Goal: Information Seeking & Learning: Learn about a topic

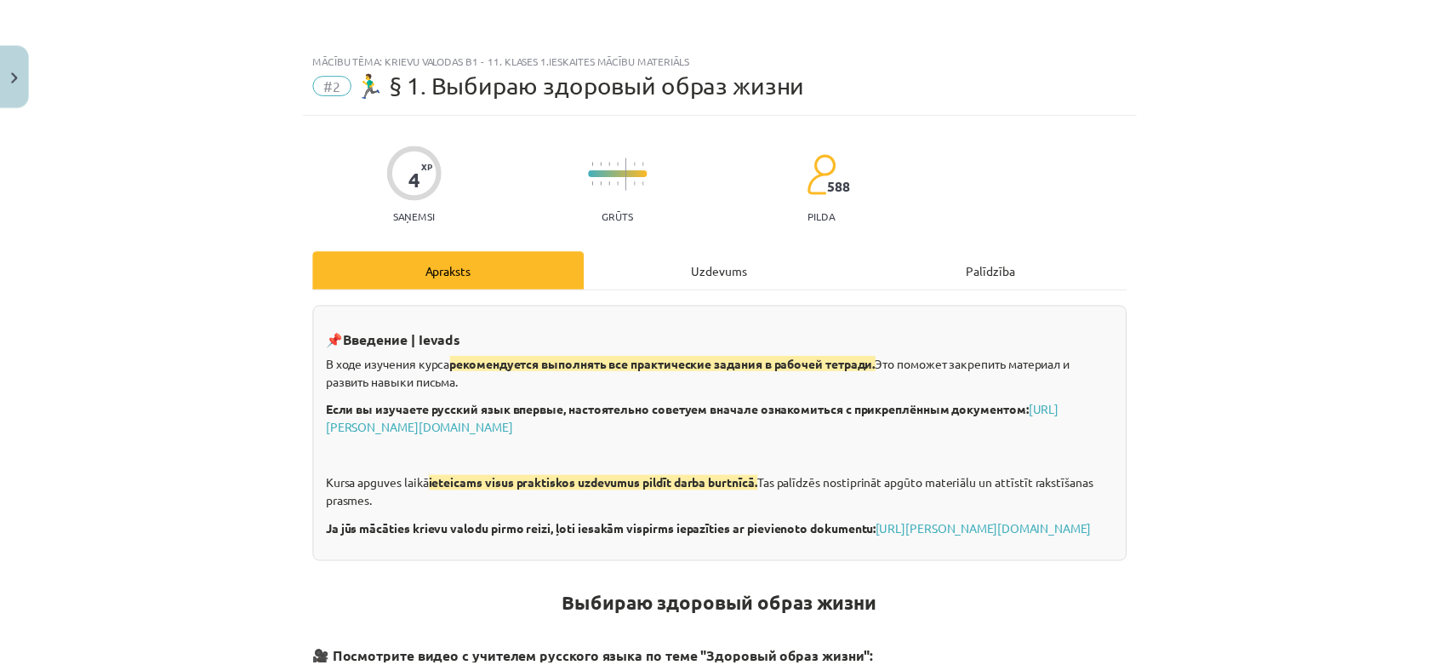
scroll to position [2500, 0]
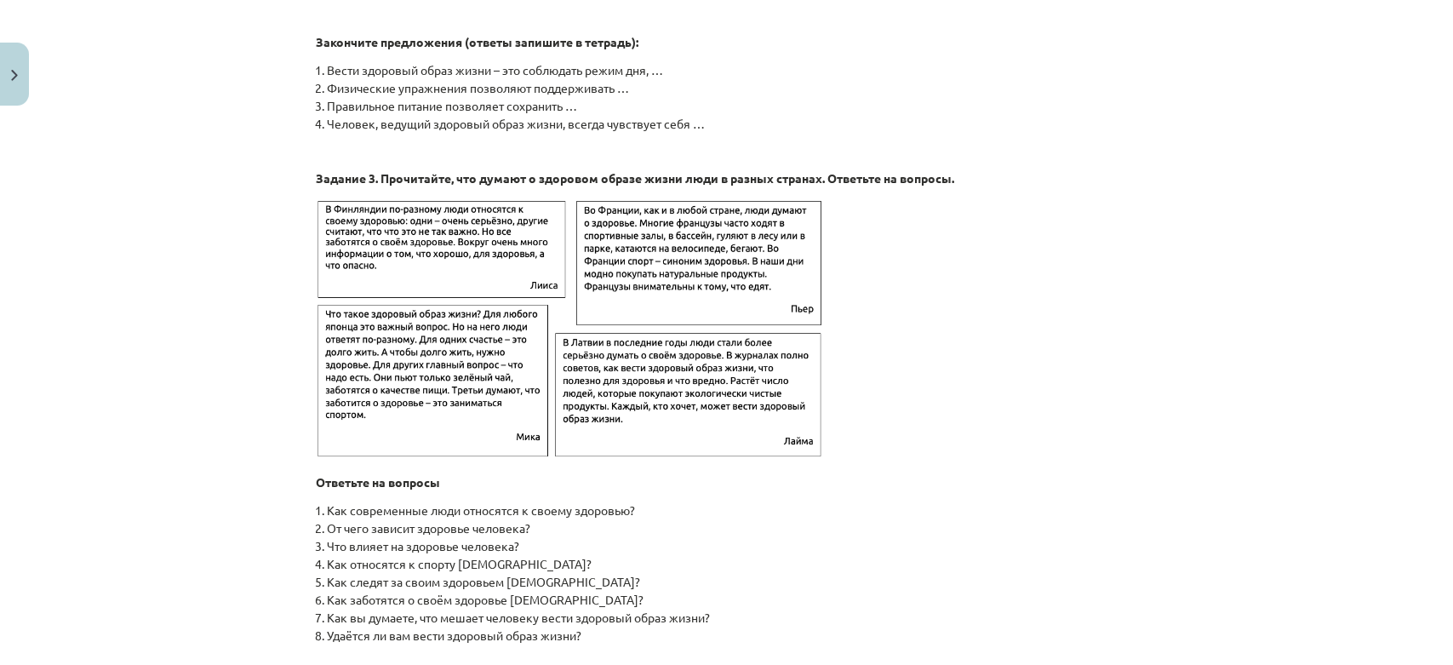
drag, startPoint x: 48, startPoint y: 163, endPoint x: 57, endPoint y: 159, distance: 10.0
click at [57, 159] on div "Mācību tēma: Krievu valodas b1 - 11. klases 1.ieskaites mācību materiāls #2 🏃‍♂…" at bounding box center [726, 332] width 1453 height 665
click at [21, 66] on button "Close" at bounding box center [14, 74] width 29 height 63
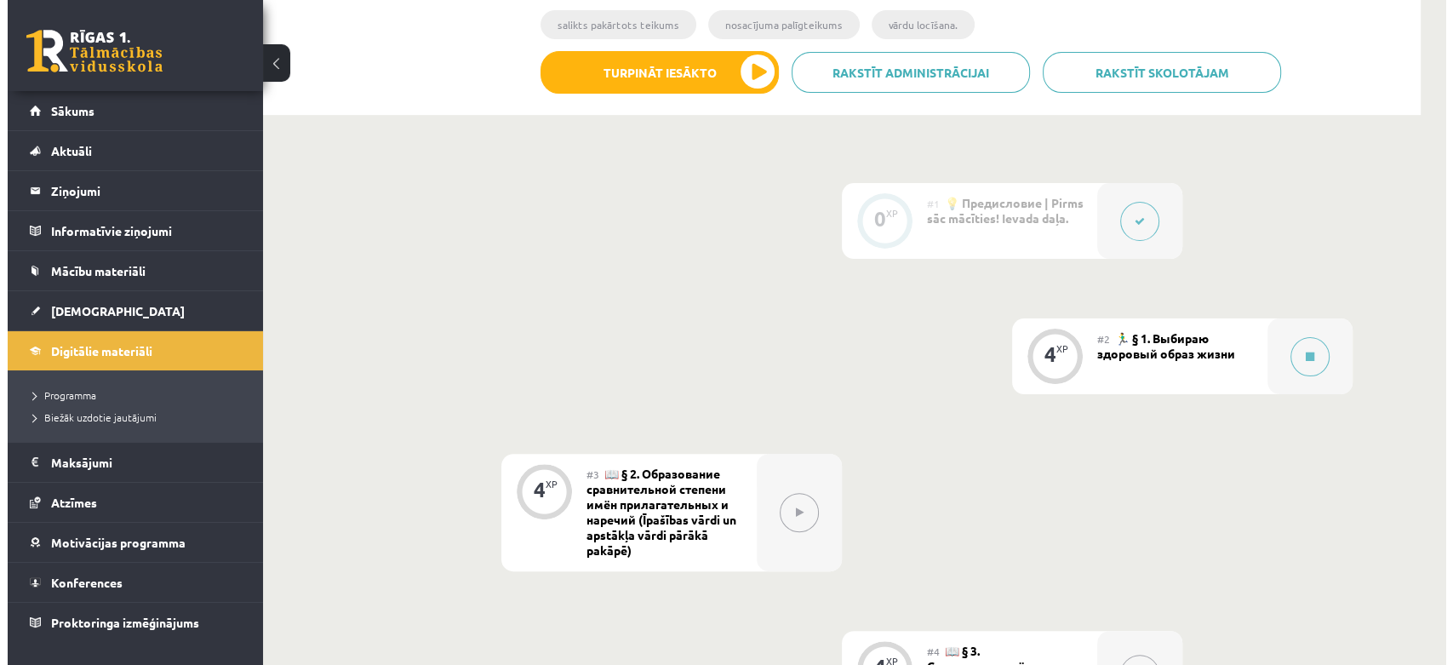
scroll to position [472, 0]
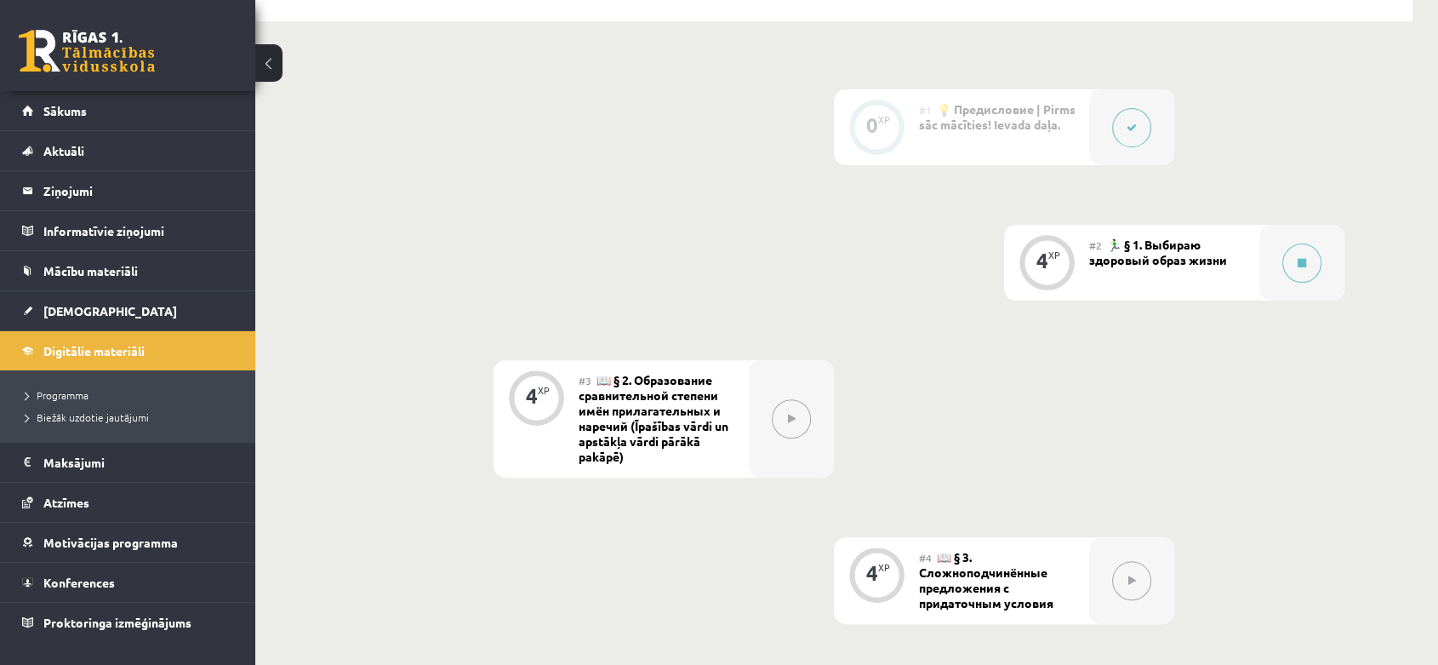
click at [1311, 254] on button at bounding box center [1302, 262] width 39 height 39
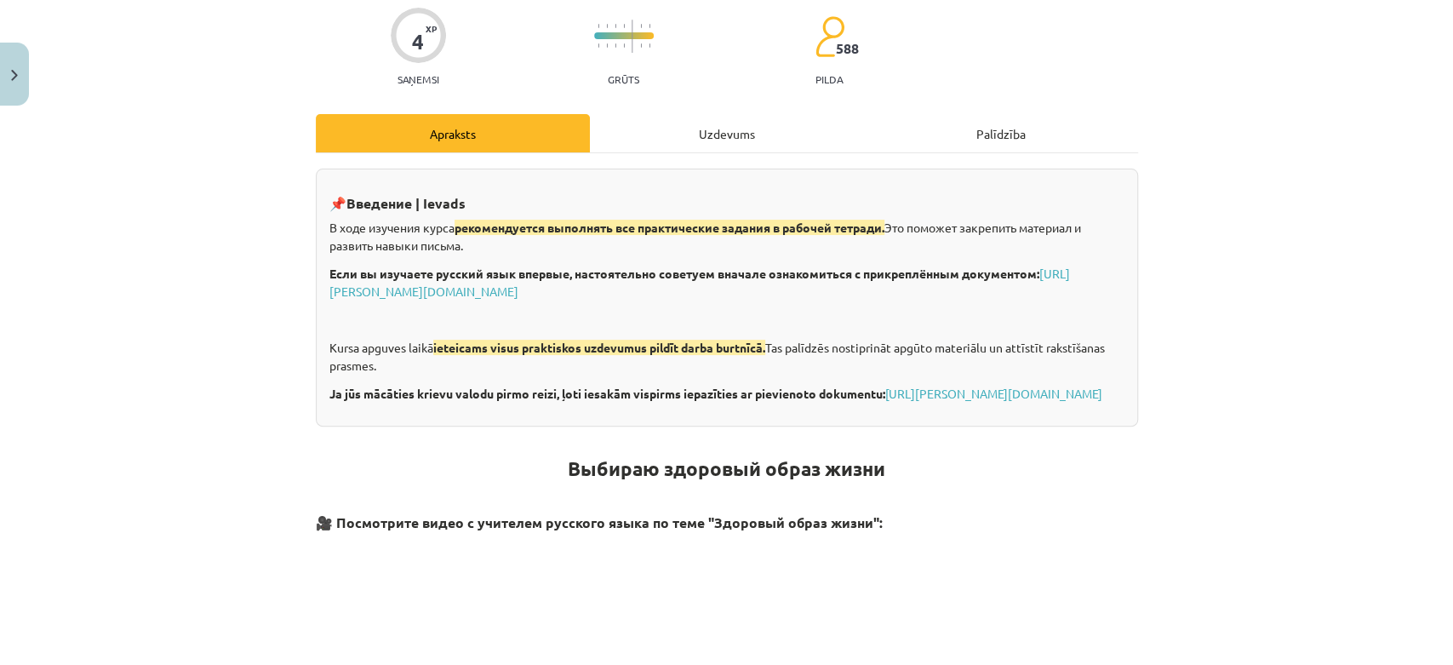
scroll to position [0, 0]
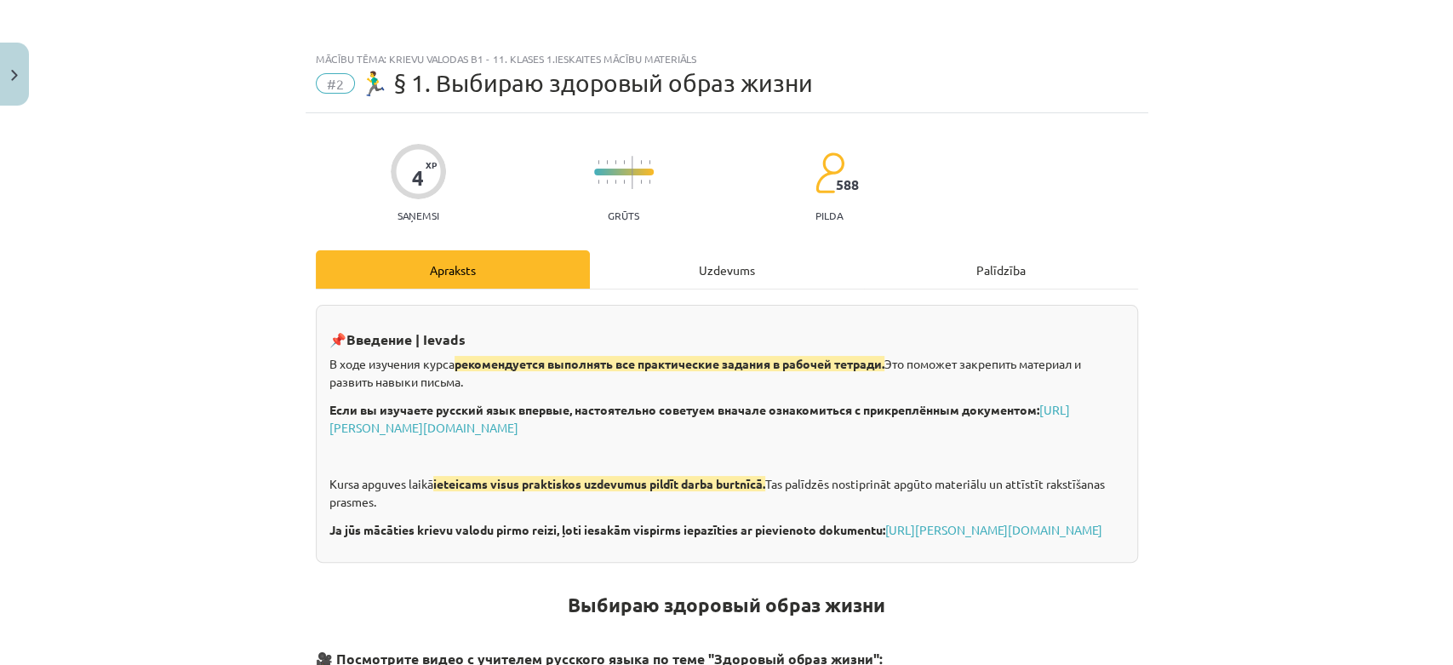
click at [634, 268] on div "Uzdevums" at bounding box center [727, 269] width 274 height 38
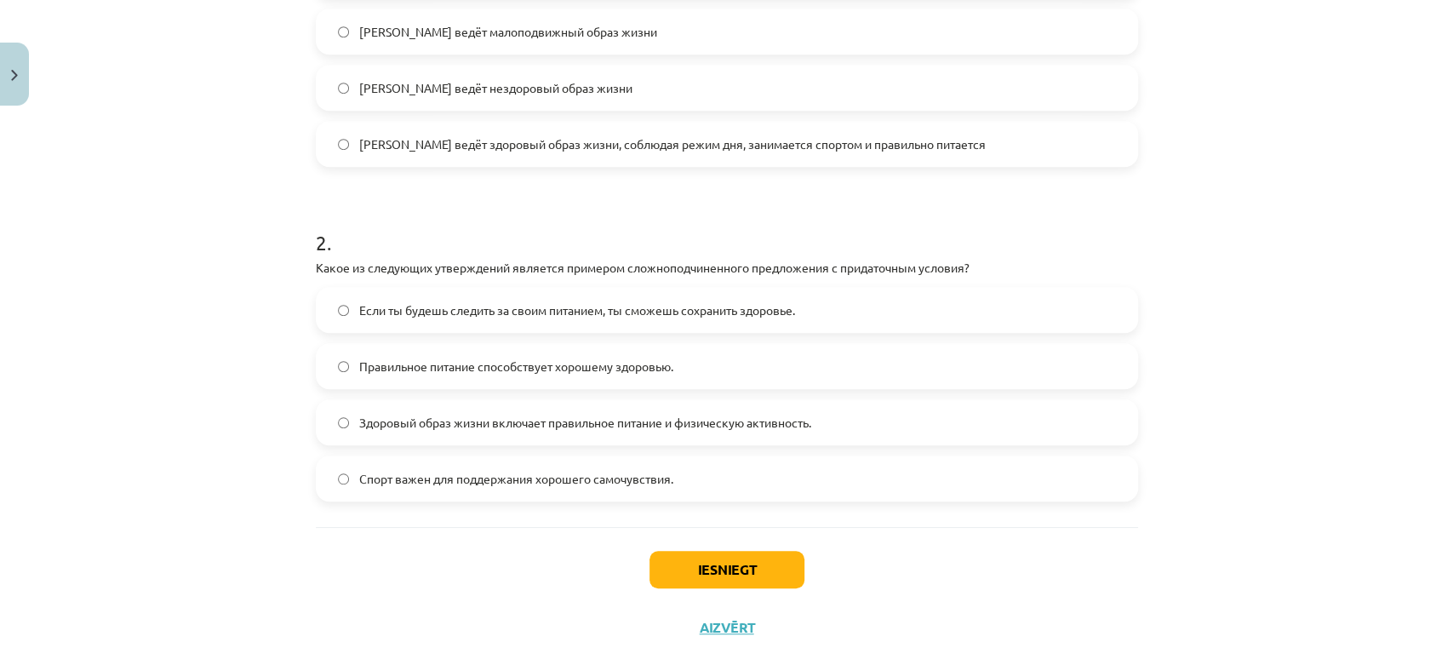
scroll to position [605, 0]
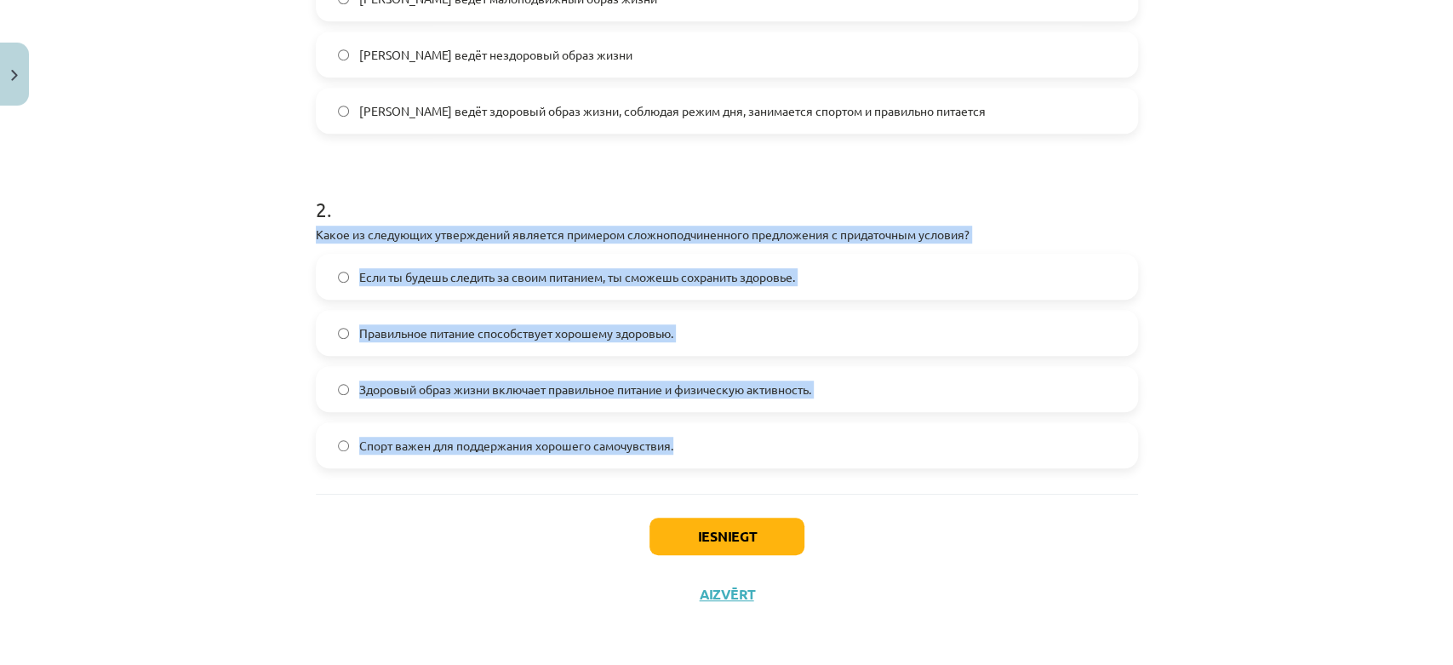
drag, startPoint x: 301, startPoint y: 232, endPoint x: 682, endPoint y: 437, distance: 431.8
click at [682, 437] on div "4 XP Saņemsi Grūts 588 pilda Apraksts Uzdevums Palīdzība 1 . Прочитайте текст и…" at bounding box center [727, 65] width 843 height 1115
copy div "Какое из следующих утверждений является примером сложноподчиненного предложения…"
click at [397, 261] on label "Если ты будешь следить за своим питанием, ты сможешь сохранить здоровье." at bounding box center [726, 276] width 819 height 43
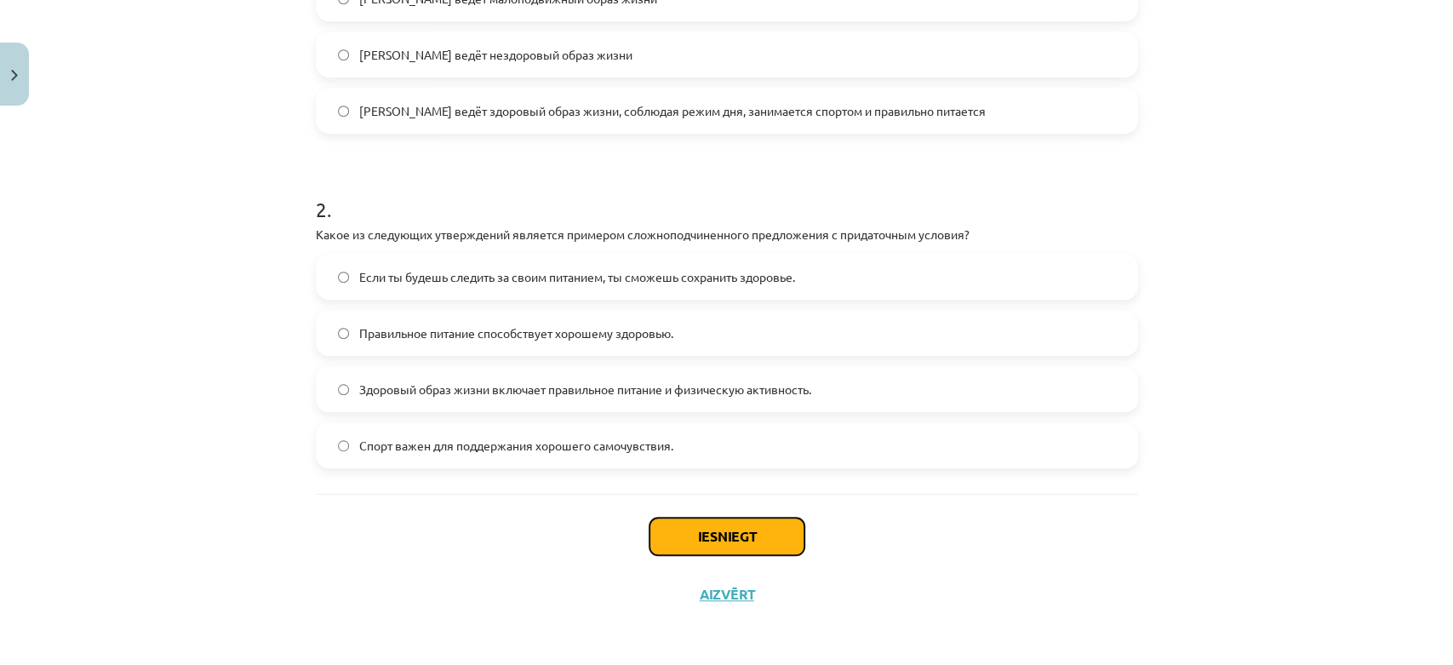
click at [673, 536] on button "Iesniegt" at bounding box center [726, 535] width 155 height 37
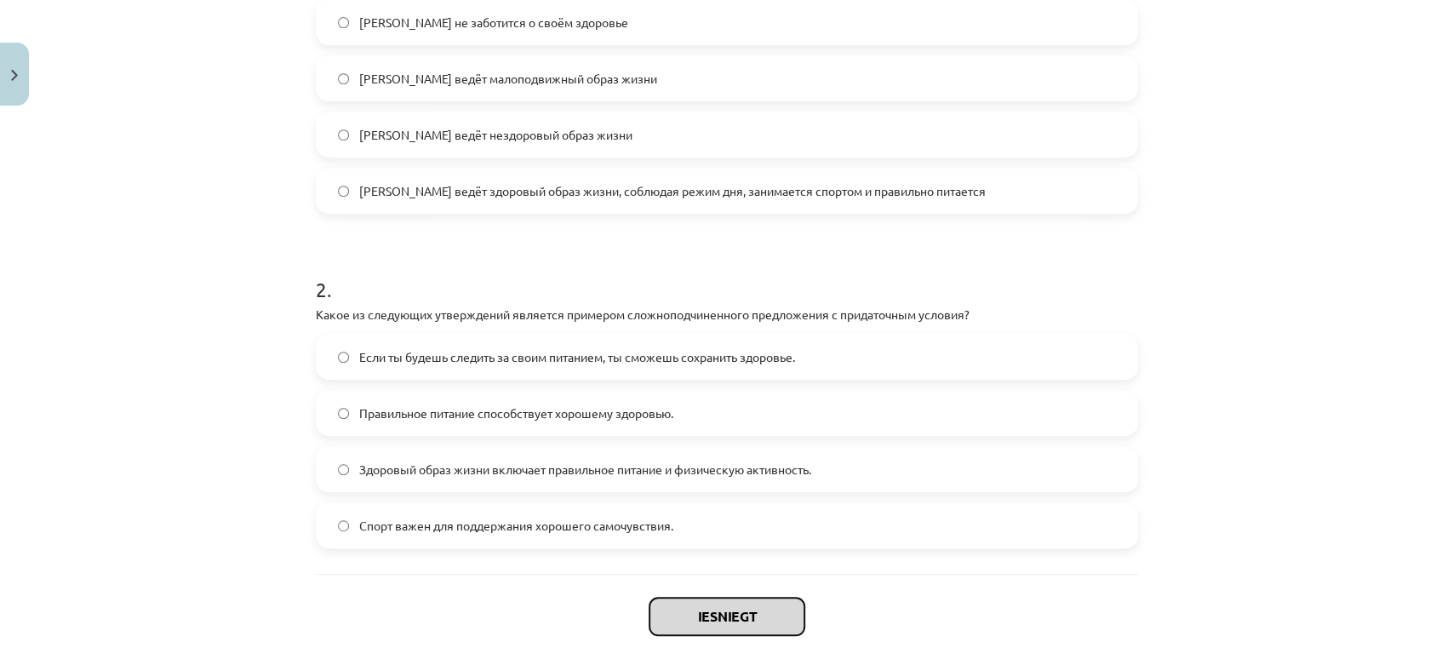
scroll to position [567, 0]
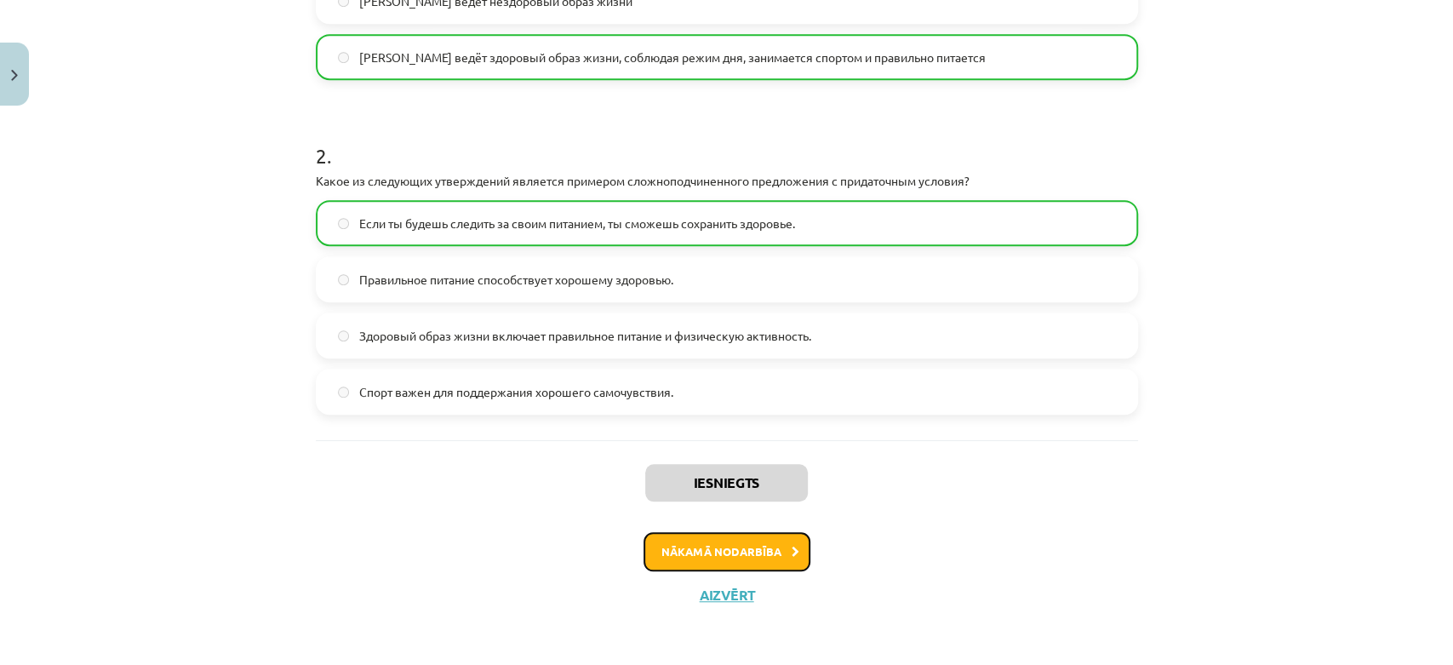
click at [688, 558] on button "Nākamā nodarbība" at bounding box center [726, 551] width 167 height 39
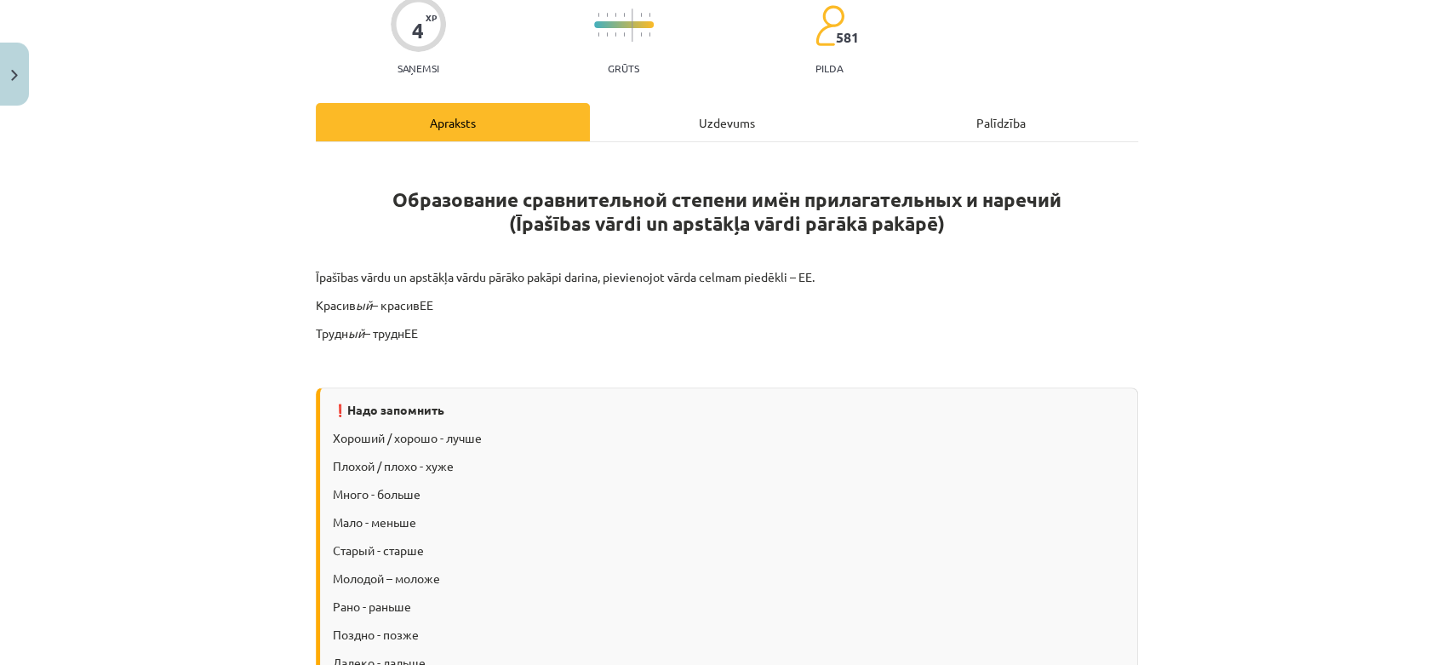
scroll to position [0, 0]
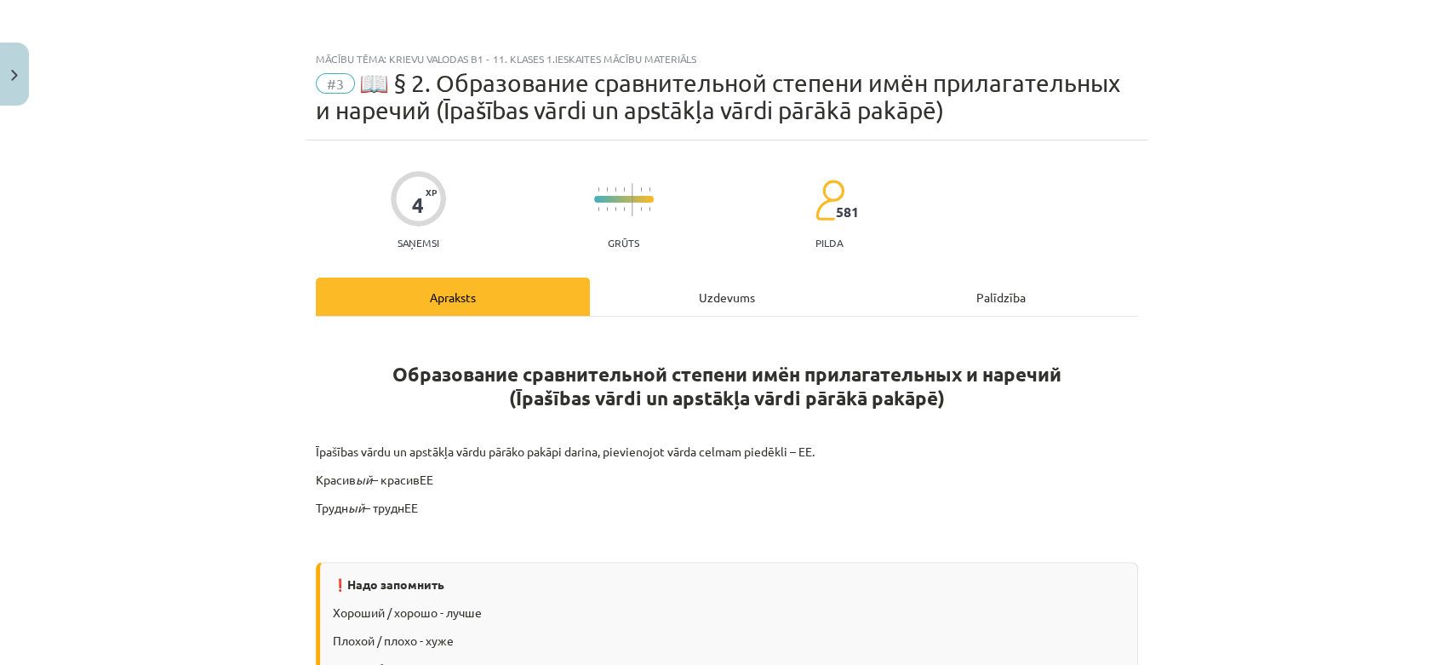
click at [667, 283] on div "Uzdevums" at bounding box center [727, 296] width 274 height 38
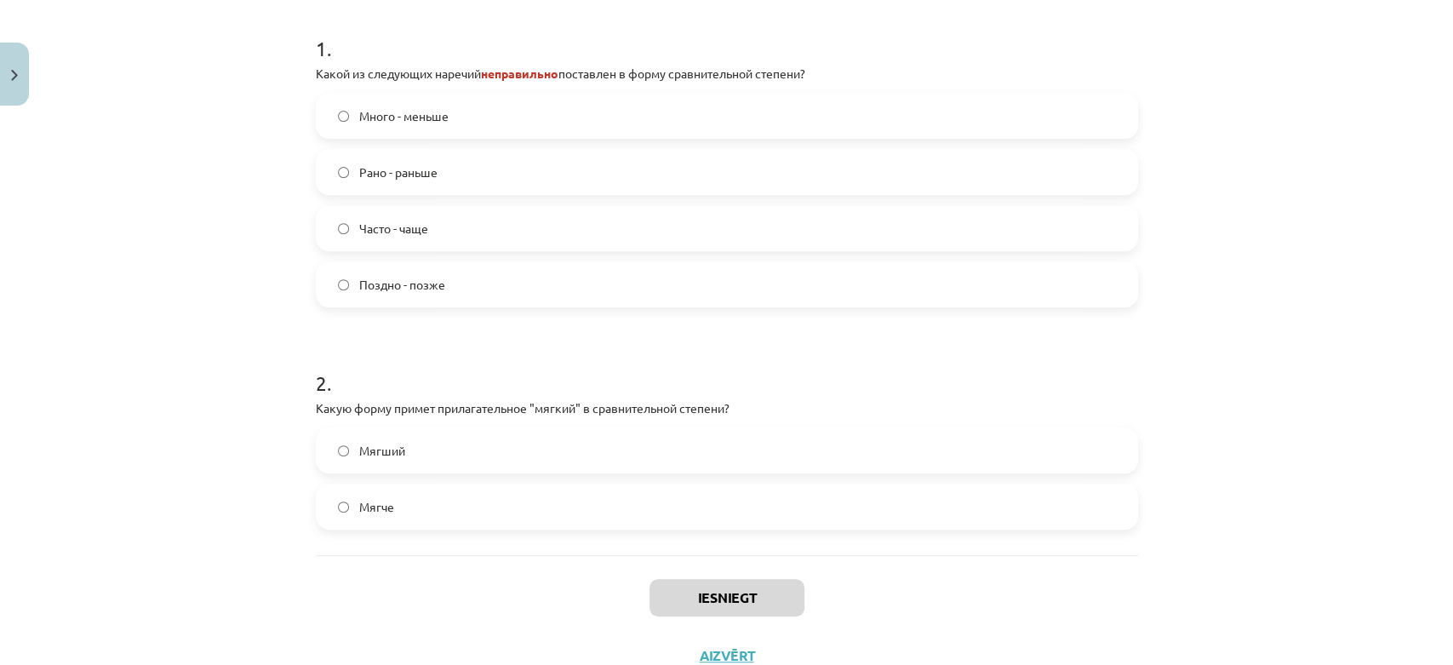
scroll to position [326, 0]
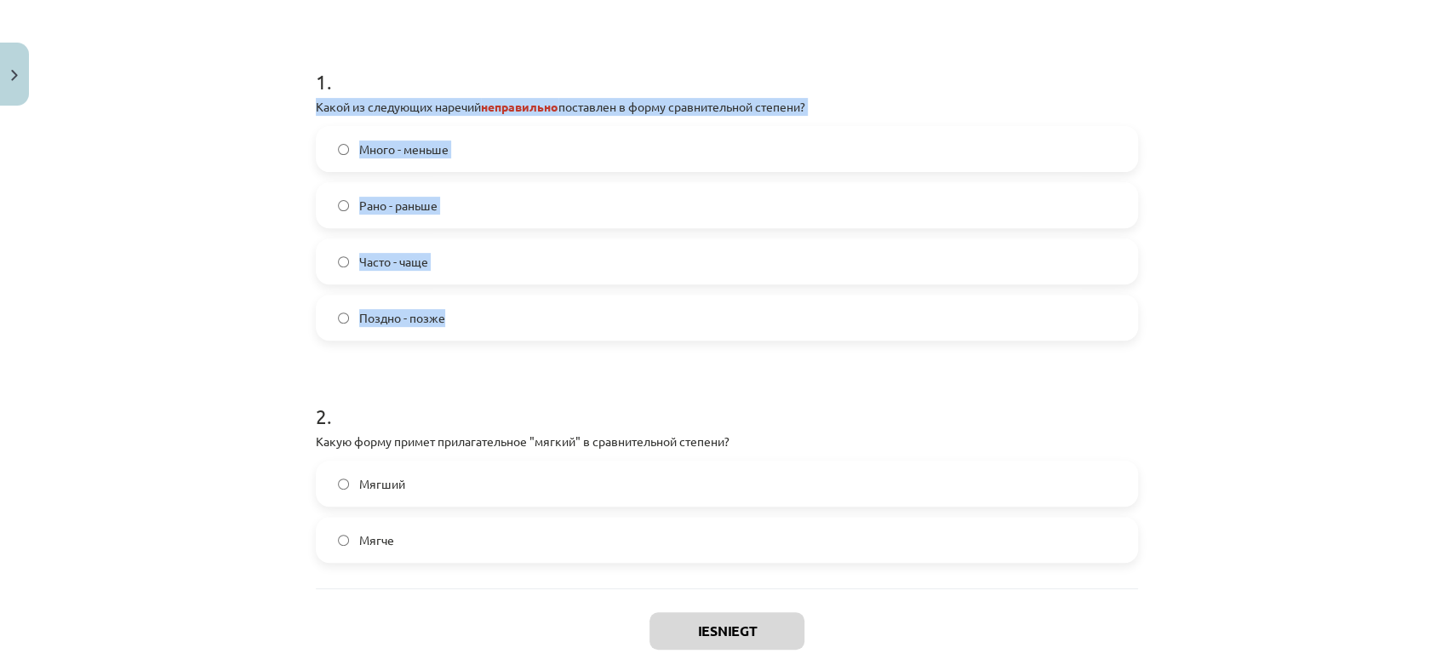
drag, startPoint x: 300, startPoint y: 95, endPoint x: 538, endPoint y: 317, distance: 325.8
click at [538, 317] on div "4 XP Saņemsi Grūts 581 pilda Apraksts Uzdevums Palīdzība 1 . Какой из следующих…" at bounding box center [727, 265] width 843 height 903
copy div "Какой из следующих наречий неправильно поставлен в форму сравнительной степени?…"
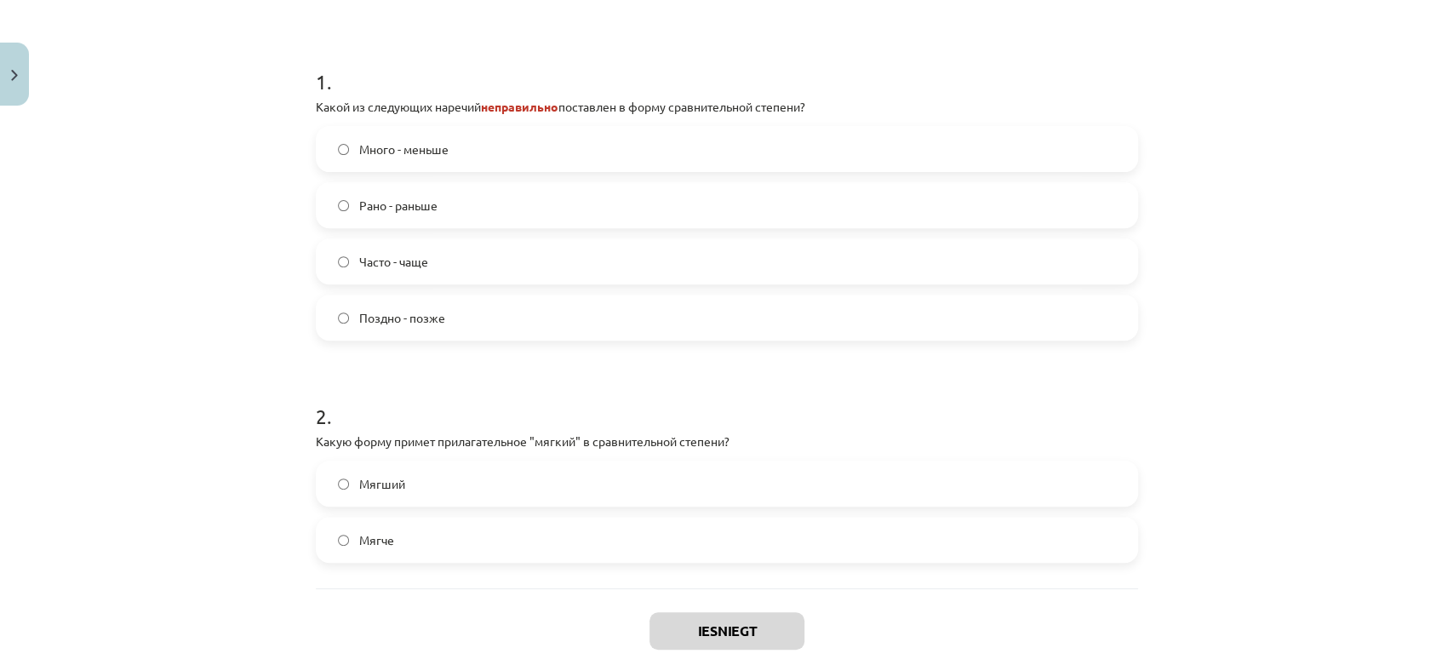
click at [217, 357] on div "Mācību tēma: Krievu valodas b1 - 11. klases 1.ieskaites mācību materiāls #3 📖 §…" at bounding box center [726, 332] width 1453 height 665
click at [337, 136] on label "Много - меньше" at bounding box center [726, 149] width 819 height 43
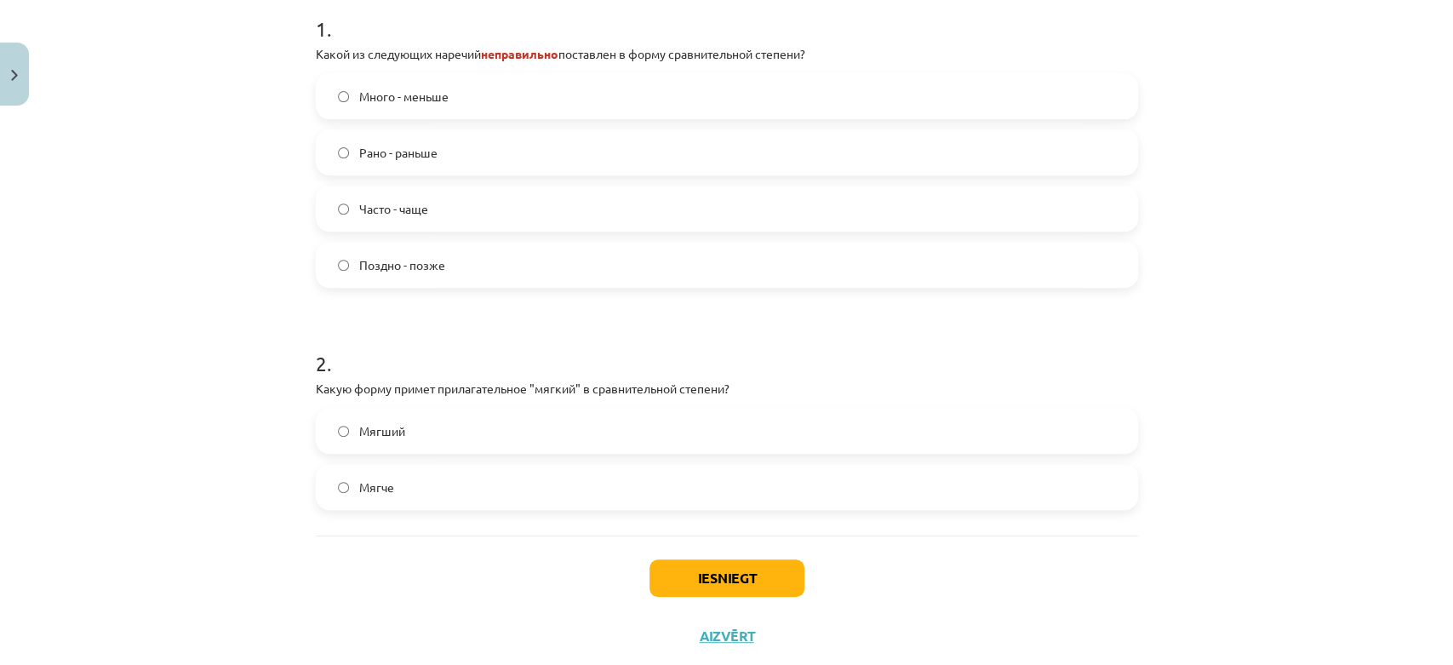
scroll to position [420, 0]
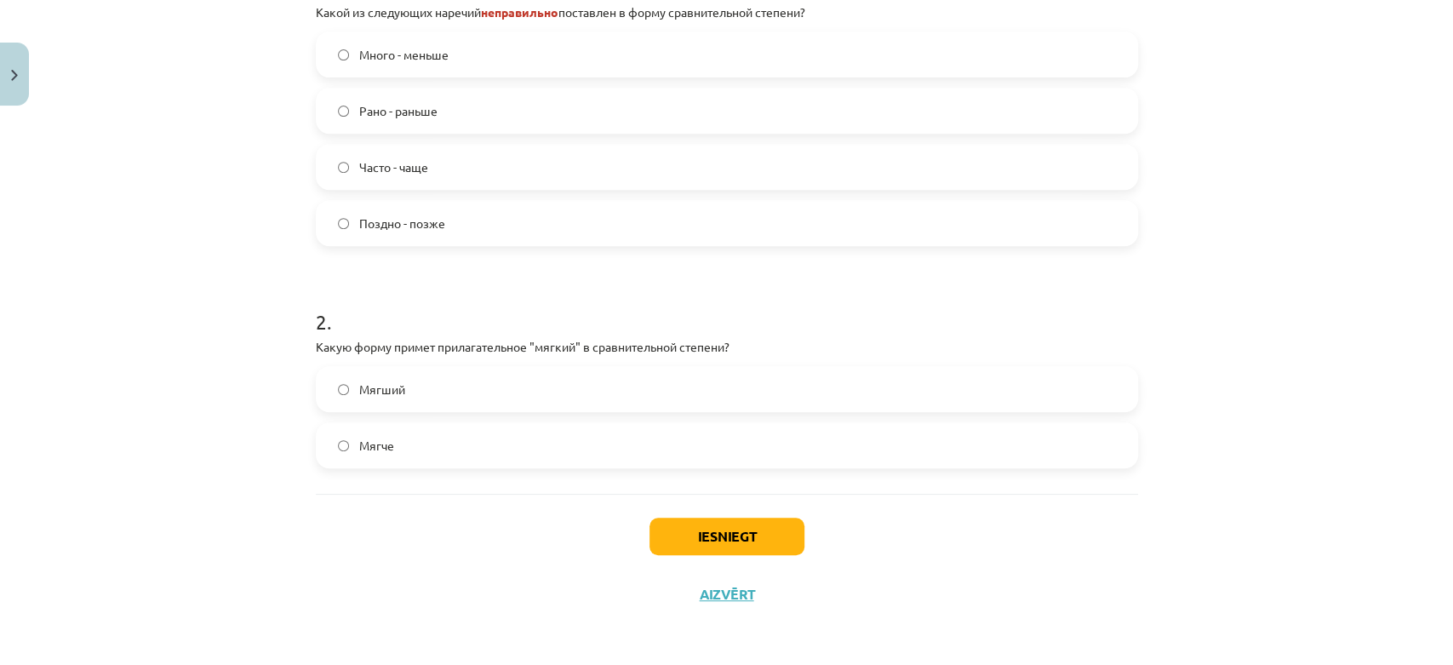
click at [404, 444] on label "Мягче" at bounding box center [726, 445] width 819 height 43
click at [746, 523] on button "Iesniegt" at bounding box center [726, 535] width 155 height 37
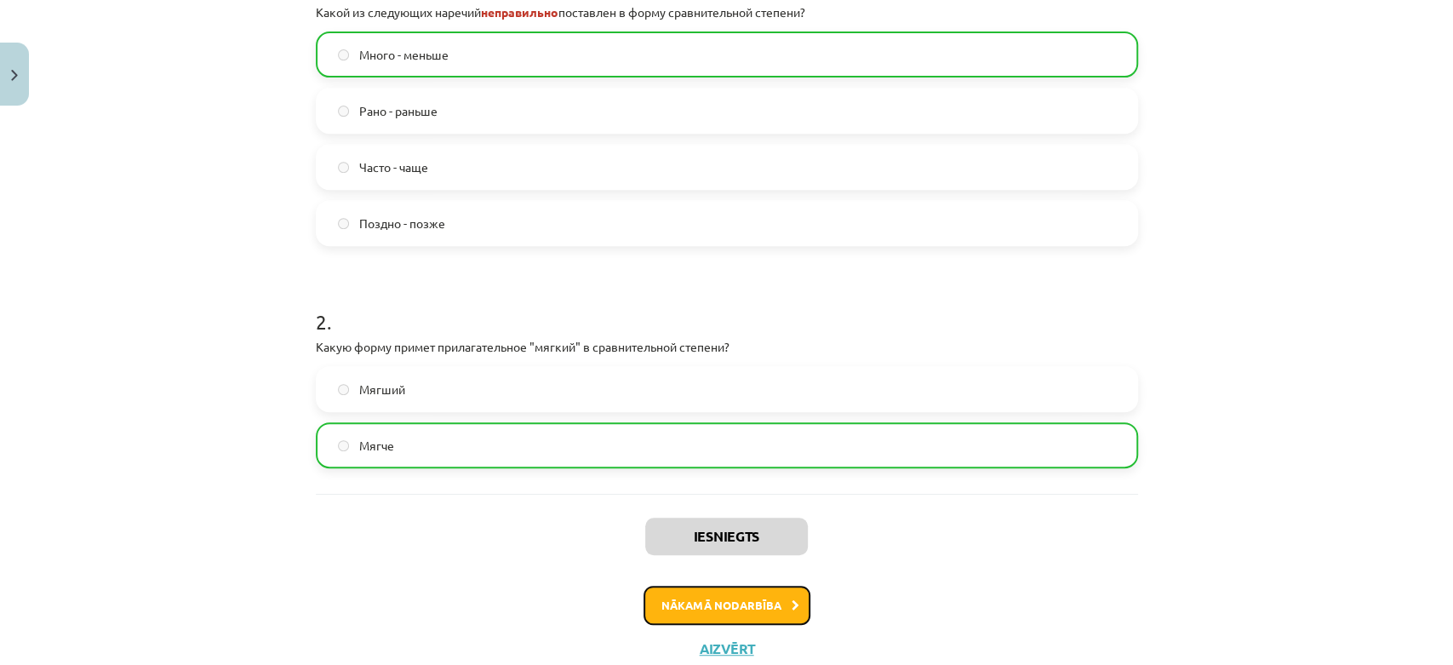
click at [753, 604] on button "Nākamā nodarbība" at bounding box center [726, 605] width 167 height 39
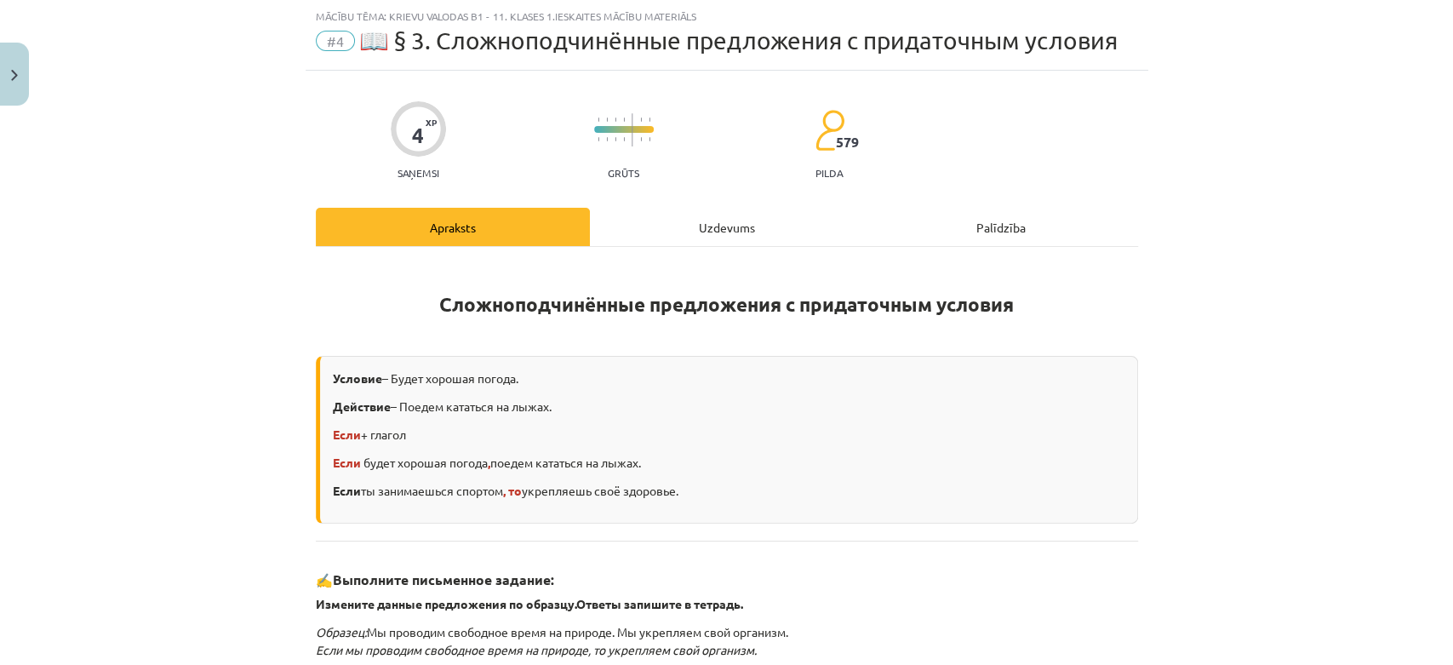
scroll to position [42, 0]
click at [699, 234] on div "Uzdevums" at bounding box center [727, 228] width 274 height 38
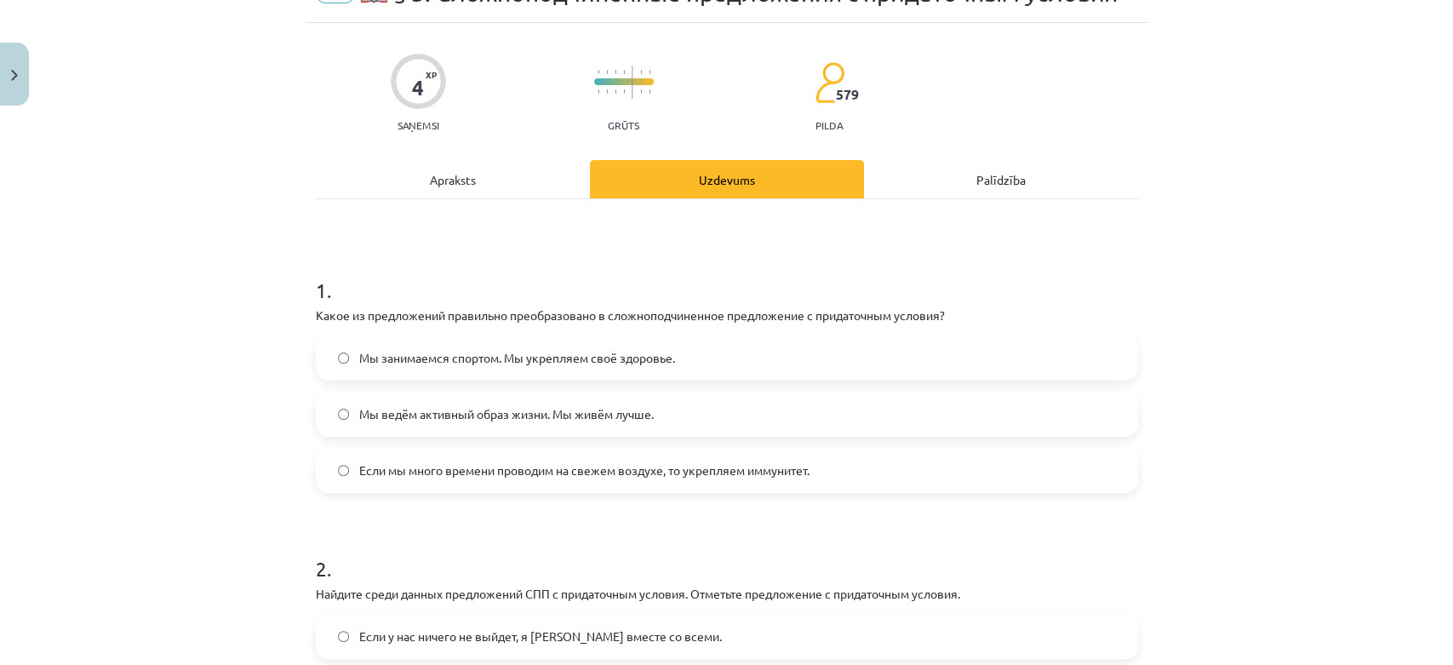
scroll to position [136, 0]
